Goal: Obtain resource: Download file/media

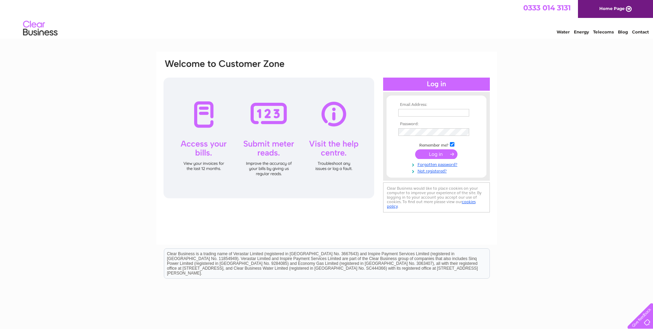
type input "lisa@advocatedevelopments.co.uk"
drag, startPoint x: 449, startPoint y: 156, endPoint x: 624, endPoint y: 166, distance: 175.3
click at [449, 156] on input "submit" at bounding box center [436, 154] width 42 height 10
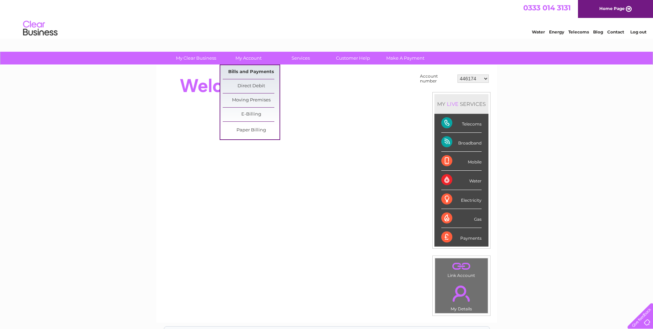
click at [248, 72] on link "Bills and Payments" at bounding box center [251, 72] width 57 height 14
click at [257, 72] on link "Bills and Payments" at bounding box center [251, 72] width 57 height 14
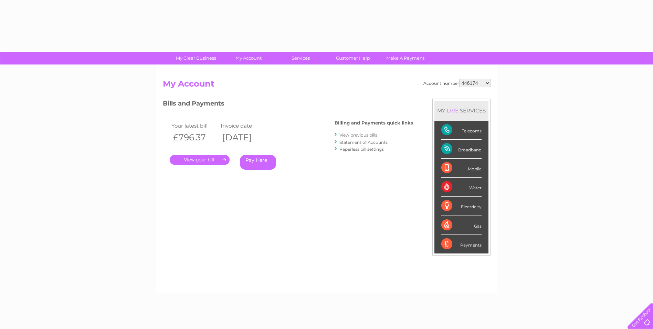
click at [375, 134] on link "View previous bills" at bounding box center [359, 134] width 38 height 5
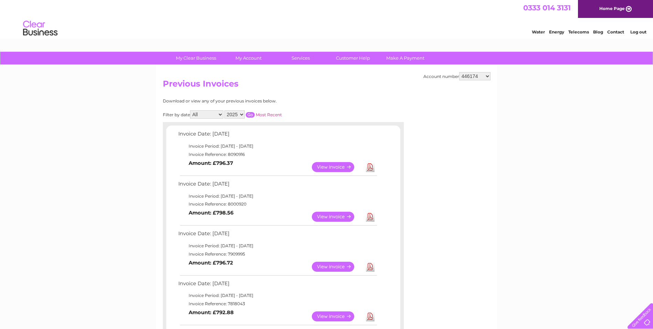
click at [480, 79] on select "446174 446252 446253 446254 446907 446909 446910 446911 446912 446914 446915 44…" at bounding box center [474, 76] width 31 height 8
select select "30266038"
click at [459, 72] on select "446174 446252 446253 446254 446907 446909 446910 446911 446912 446914 446915 44…" at bounding box center [474, 76] width 31 height 8
click at [479, 74] on select "446174 446252 446253 446254 446907 446909 446910 446911 446912 446914 446915 44…" at bounding box center [474, 76] width 31 height 8
select select "30266039"
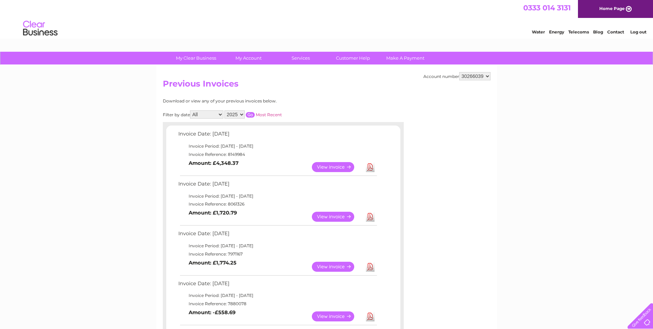
click at [459, 72] on select "446174 446252 446253 446254 446907 446909 446910 446911 446912 446914 446915 44…" at bounding box center [474, 76] width 31 height 8
click at [371, 168] on link "Download" at bounding box center [370, 167] width 9 height 10
drag, startPoint x: 434, startPoint y: 187, endPoint x: 486, endPoint y: 102, distance: 99.8
click at [478, 77] on select "446174 446252 446253 446254 446907 446909 446910 446911 446912 446914 446915 44…" at bounding box center [474, 76] width 31 height 8
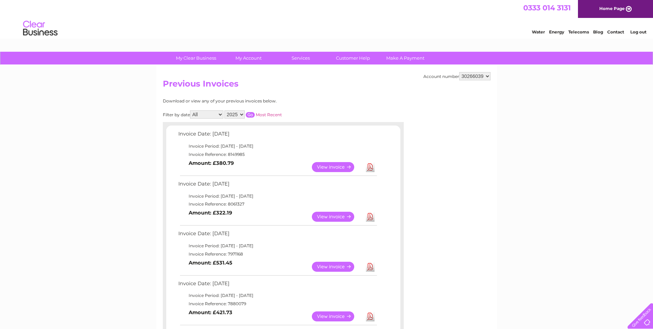
select select "30270532"
click at [459, 72] on select "446174 446252 446253 446254 446907 446909 446910 446911 446912 446914 446915 44…" at bounding box center [474, 76] width 31 height 8
drag, startPoint x: 465, startPoint y: 80, endPoint x: 471, endPoint y: 77, distance: 6.0
click at [466, 80] on select "446174 446252 446253 446254 446907 446909 446910 446911 446912 446914 446915 44…" at bounding box center [474, 76] width 31 height 8
click at [471, 77] on select "446174 446252 446253 446254 446907 446909 446910 446911 446912 446914 446915 44…" at bounding box center [474, 76] width 31 height 8
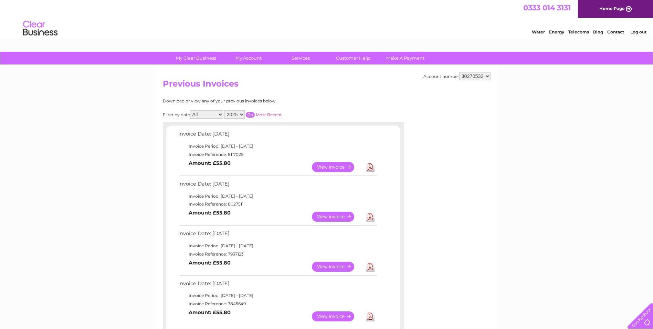
click at [471, 77] on select "446174 446252 446253 446254 446907 446909 446910 446911 446912 446914 446915 44…" at bounding box center [474, 76] width 31 height 8
select select "30293177"
click at [459, 72] on select "446174 446252 446253 446254 446907 446909 446910 446911 446912 446914 446915 44…" at bounding box center [474, 76] width 31 height 8
click at [475, 77] on select "446174 446252 446253 446254 446907 446909 446910 446911 446912 446914 446915 44…" at bounding box center [474, 76] width 31 height 8
select select "30293183"
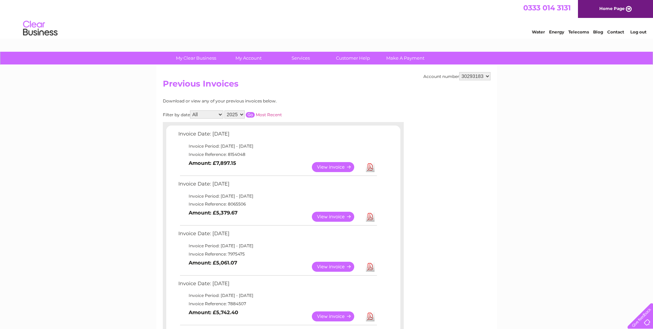
click at [459, 72] on select "446174 446252 446253 446254 446907 446909 446910 446911 446912 446914 446915 44…" at bounding box center [474, 76] width 31 height 8
click at [483, 77] on select "446174 446252 446253 446254 446907 446909 446910 446911 446912 446914 446915 44…" at bounding box center [474, 76] width 31 height 8
select select "30293346"
click at [459, 72] on select "446174 446252 446253 446254 446907 446909 446910 446911 446912 446914 446915 44…" at bounding box center [474, 76] width 31 height 8
click at [485, 81] on h2 "Previous Invoices" at bounding box center [327, 85] width 328 height 13
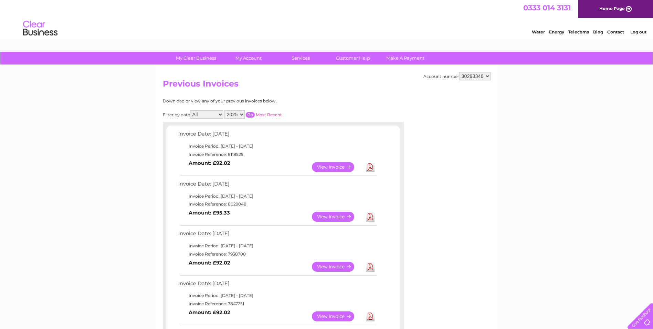
click at [486, 76] on select "446174 446252 446253 446254 446907 446909 446910 446911 446912 446914 446915 44…" at bounding box center [474, 76] width 31 height 8
select select "30314385"
click at [459, 72] on select "446174 446252 446253 446254 446907 446909 446910 446911 446912 446914 446915 44…" at bounding box center [474, 76] width 31 height 8
click at [471, 77] on select "446174 446252 446253 446254 446907 446909 446910 446911 446912 446914 446915 44…" at bounding box center [474, 76] width 31 height 8
select select "30314547"
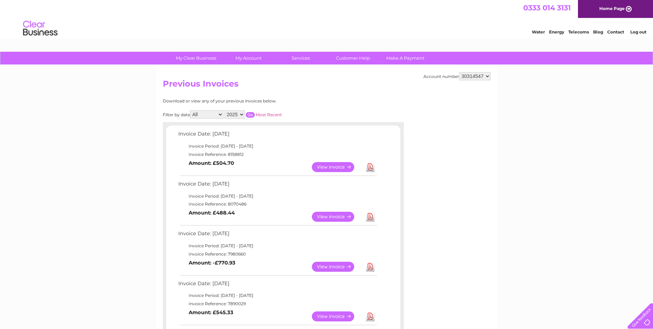
click at [459, 72] on select "446174 446252 446253 446254 446907 446909 446910 446911 446912 446914 446915 44…" at bounding box center [474, 76] width 31 height 8
click at [478, 72] on select "446174 446252 446253 446254 446907 446909 446910 446911 446912 446914 446915 44…" at bounding box center [474, 76] width 31 height 8
select select "453324"
click at [459, 72] on select "446174 446252 446253 446254 446907 446909 446910 446911 446912 446914 446915 44…" at bounding box center [474, 76] width 31 height 8
click at [371, 167] on link "Download" at bounding box center [370, 167] width 9 height 10
